Goal: Task Accomplishment & Management: Use online tool/utility

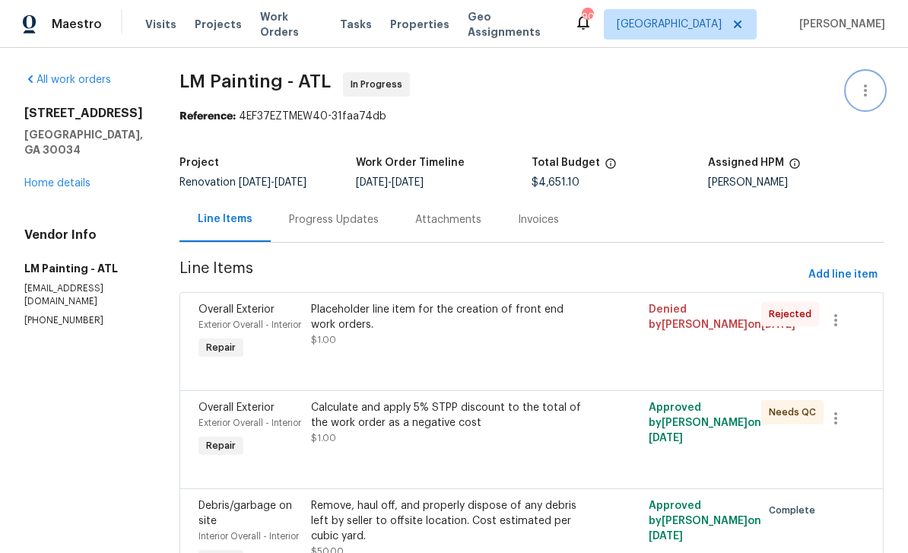
click at [866, 104] on button "button" at bounding box center [865, 90] width 37 height 37
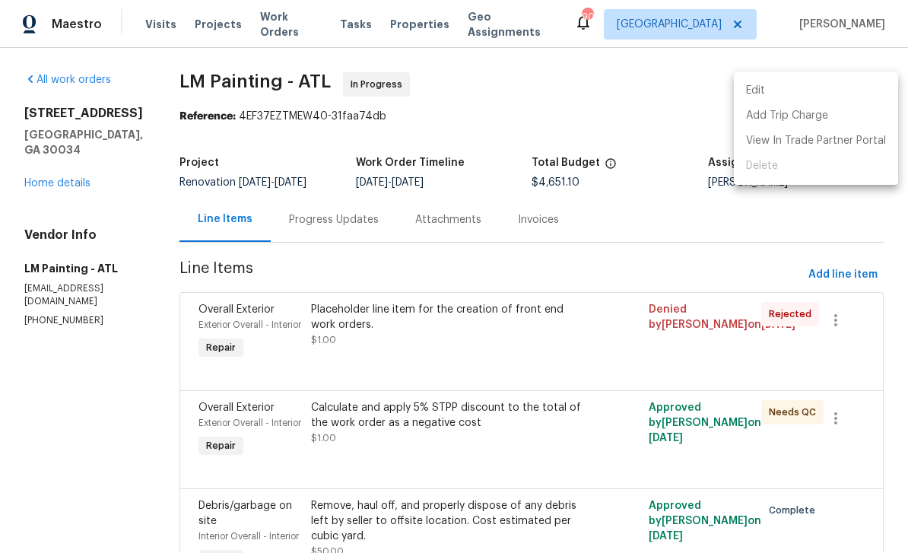
click at [630, 116] on div at bounding box center [454, 276] width 908 height 553
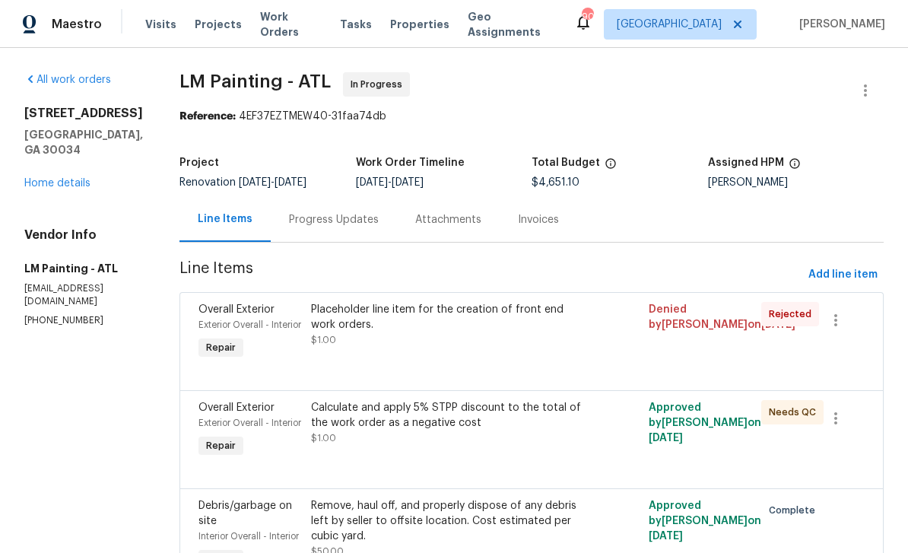
click at [65, 178] on link "Home details" at bounding box center [57, 183] width 66 height 11
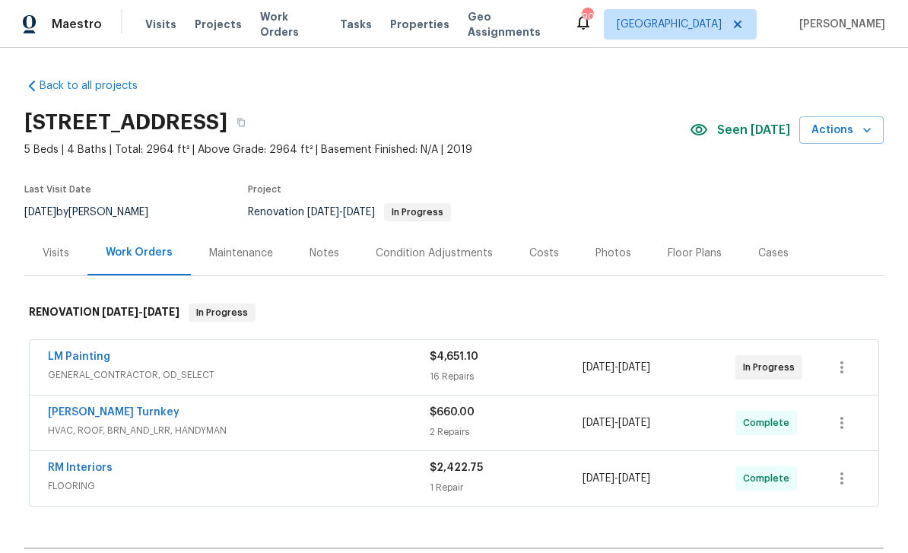
click at [860, 126] on icon "button" at bounding box center [867, 129] width 15 height 15
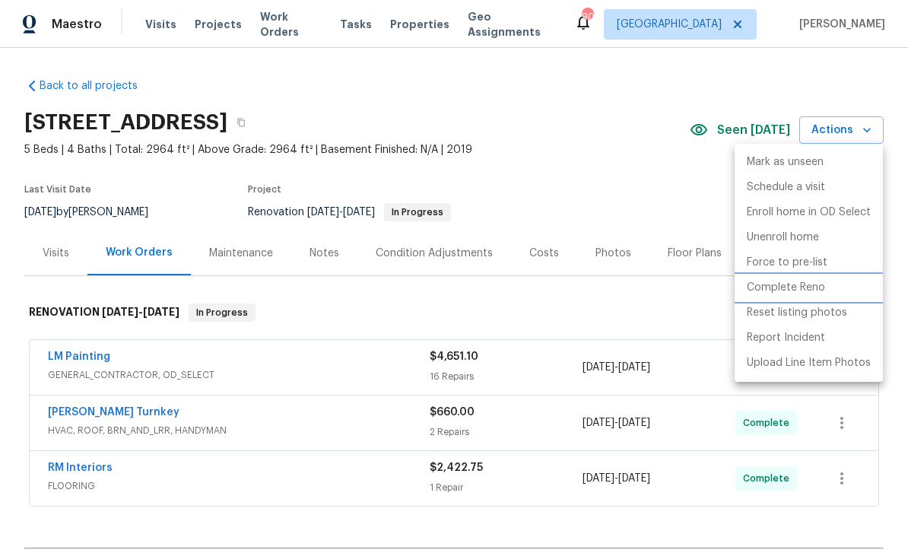
click at [811, 288] on p "Complete Reno" at bounding box center [786, 288] width 78 height 16
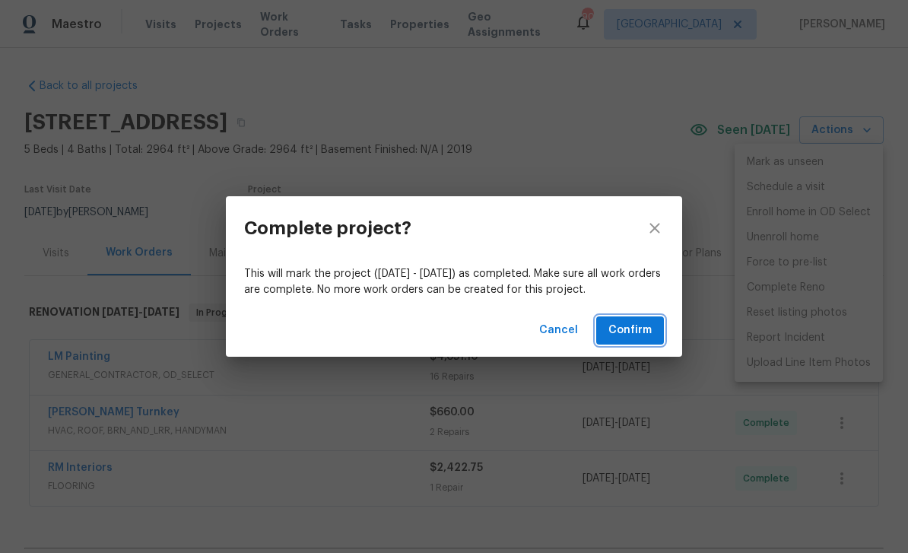
click at [645, 327] on span "Confirm" at bounding box center [630, 330] width 43 height 19
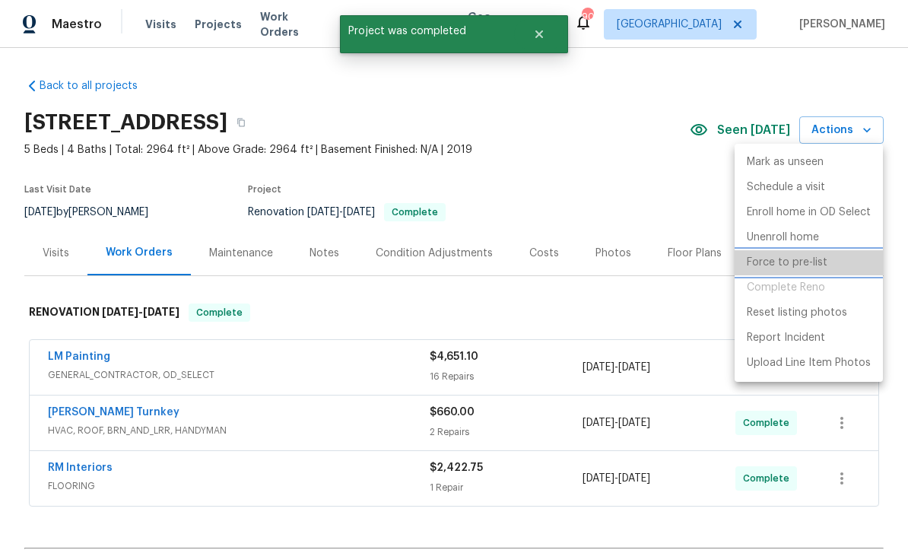
click at [811, 262] on p "Force to pre-list" at bounding box center [787, 263] width 81 height 16
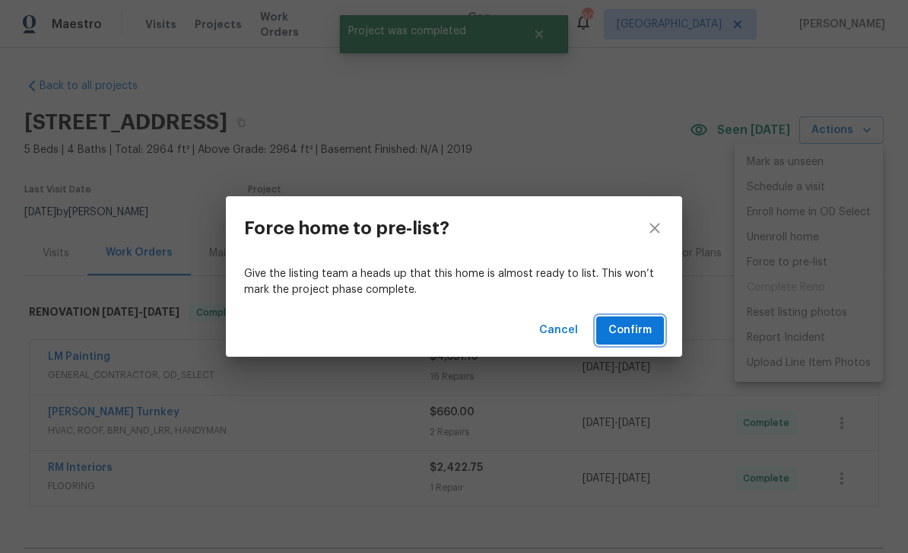
click at [653, 329] on button "Confirm" at bounding box center [630, 330] width 68 height 28
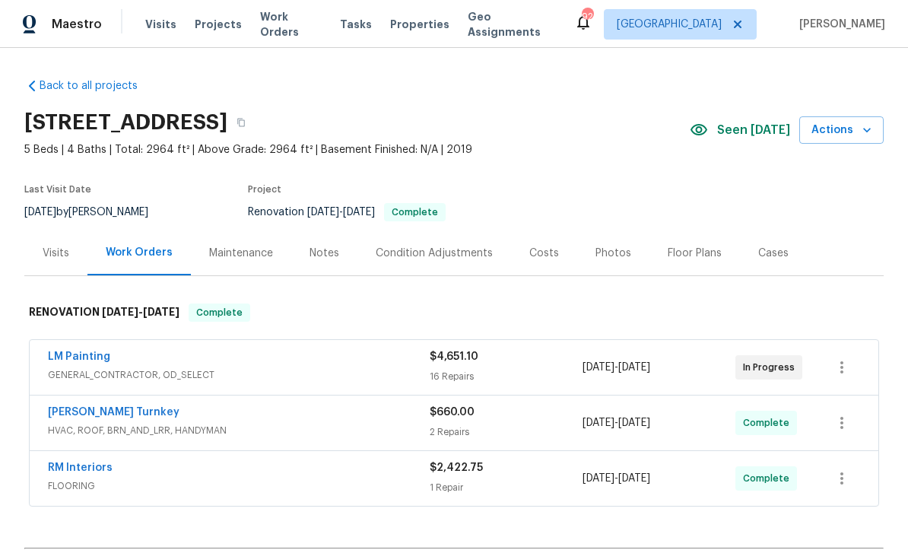
click at [173, 0] on div "Maestro Visits Projects Work Orders Tasks Properties Geo Assignments 92 Atlanta…" at bounding box center [454, 24] width 908 height 48
